Goal: Task Accomplishment & Management: Manage account settings

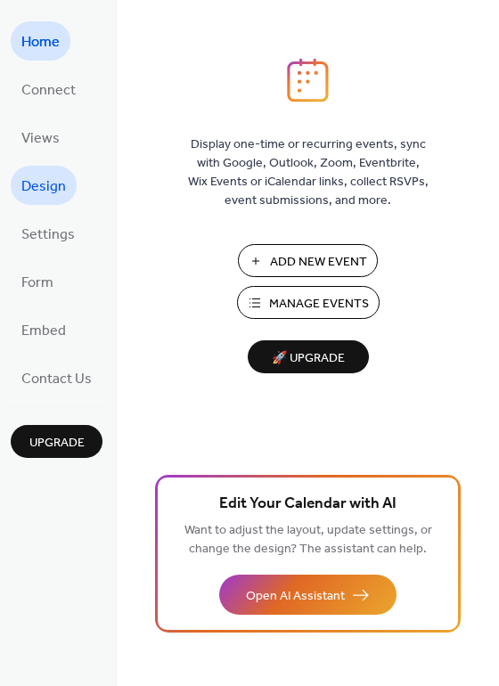
click at [43, 194] on span "Design" at bounding box center [43, 187] width 45 height 29
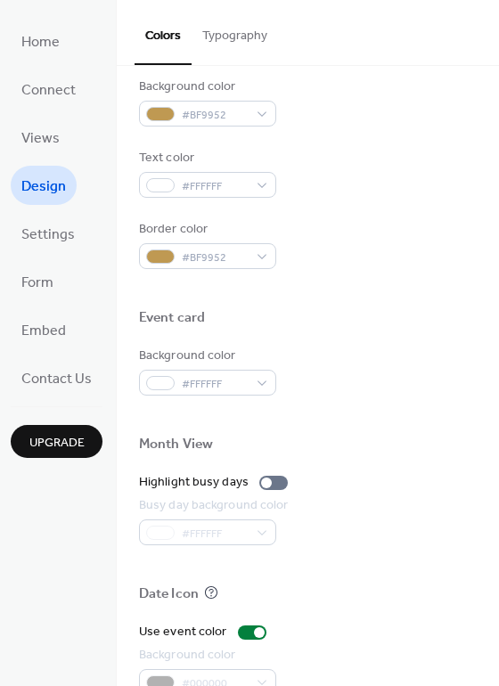
scroll to position [602, 0]
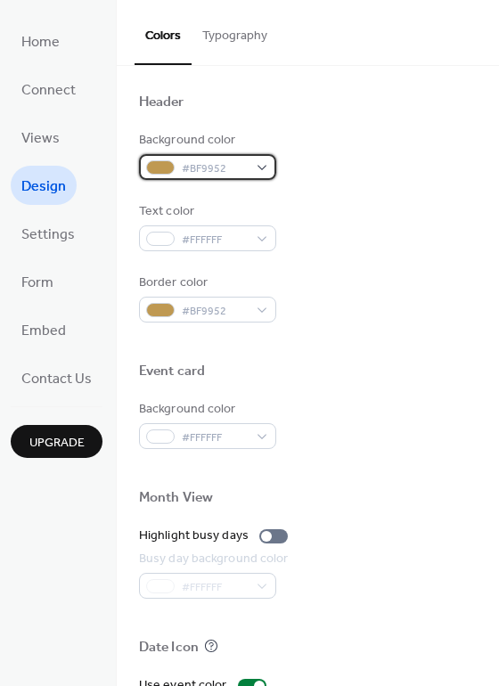
click at [260, 166] on div "#BF9952" at bounding box center [207, 167] width 137 height 26
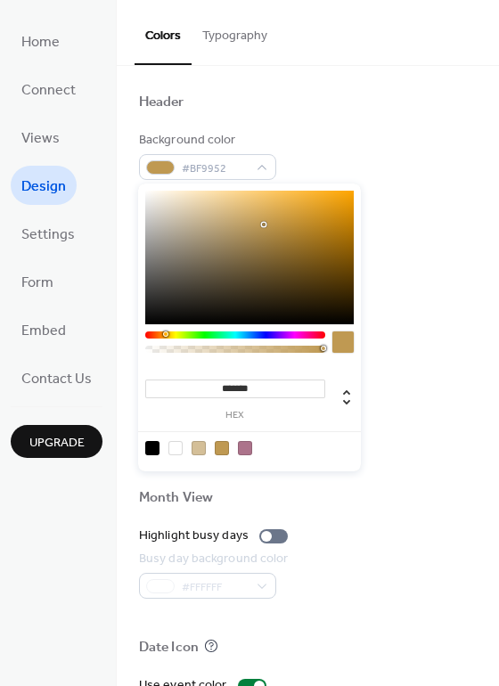
click at [288, 337] on div at bounding box center [235, 334] width 180 height 7
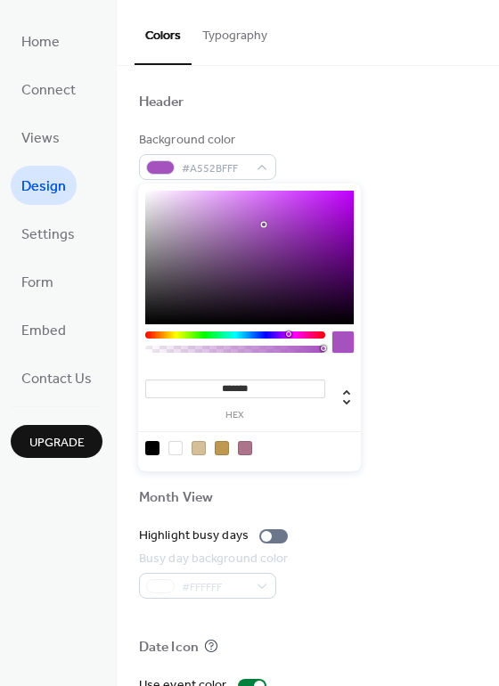
type input "*******"
click at [282, 334] on div at bounding box center [235, 334] width 180 height 7
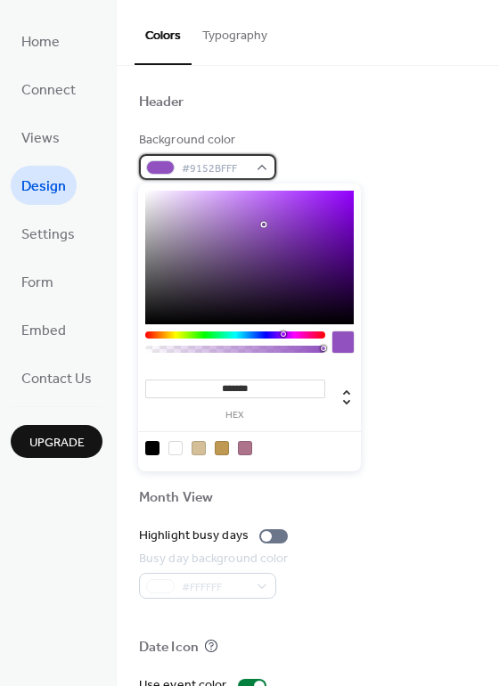
click at [258, 169] on div "#9152BFFF" at bounding box center [207, 167] width 137 height 26
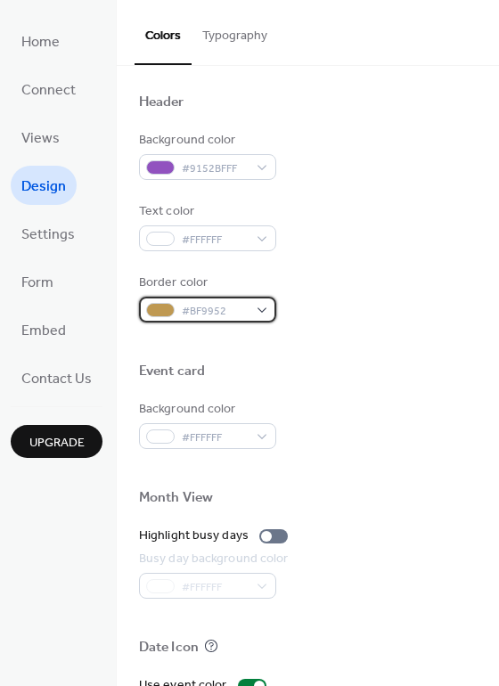
click at [161, 312] on div at bounding box center [160, 310] width 29 height 14
